Goal: Task Accomplishment & Management: Complete application form

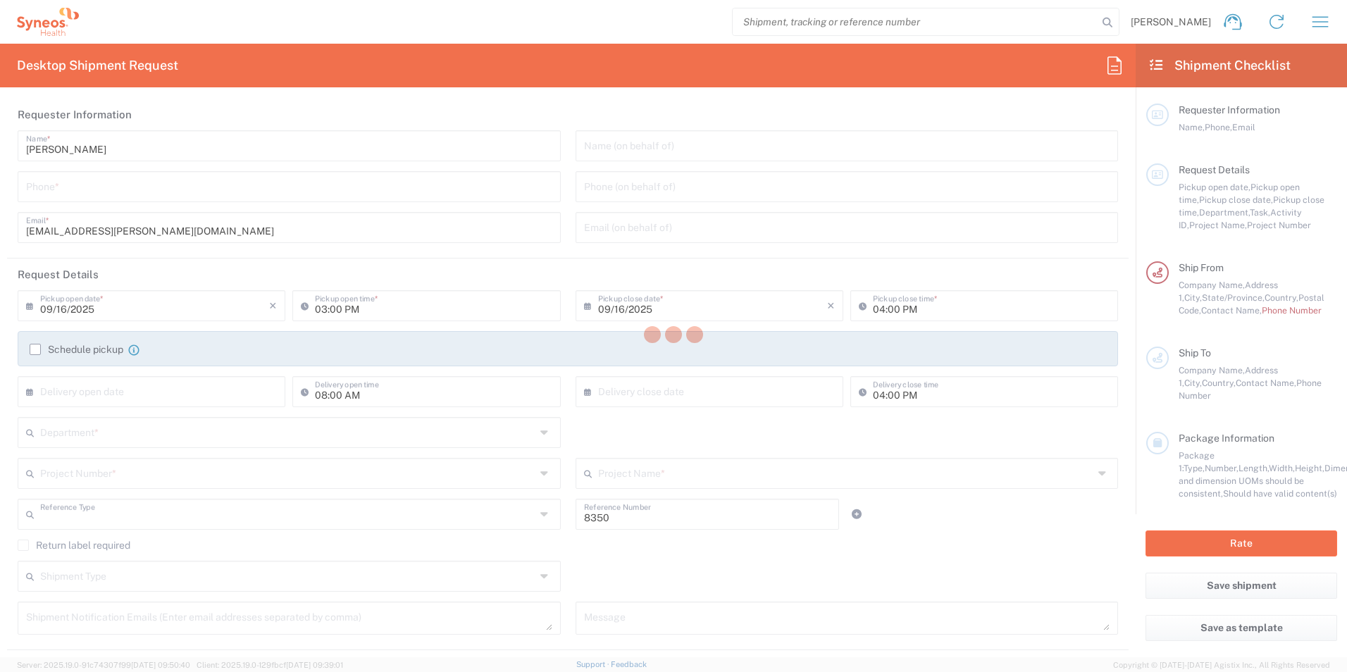
type input "Department"
type input "[US_STATE]"
type input "[GEOGRAPHIC_DATA]"
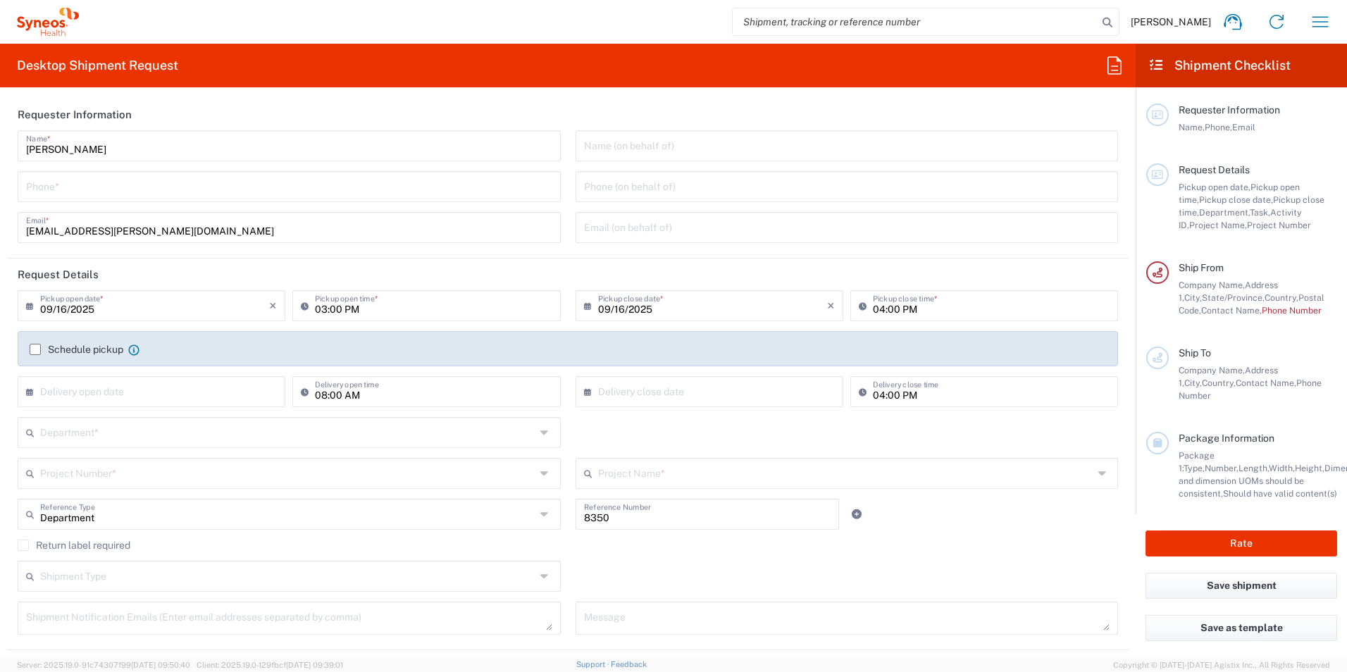
type input "Syneos Health, LLC-[GEOGRAPHIC_DATA] [GEOGRAPHIC_DATA] [GEOGRAPHIC_DATA]"
